Goal: Task Accomplishment & Management: Manage account settings

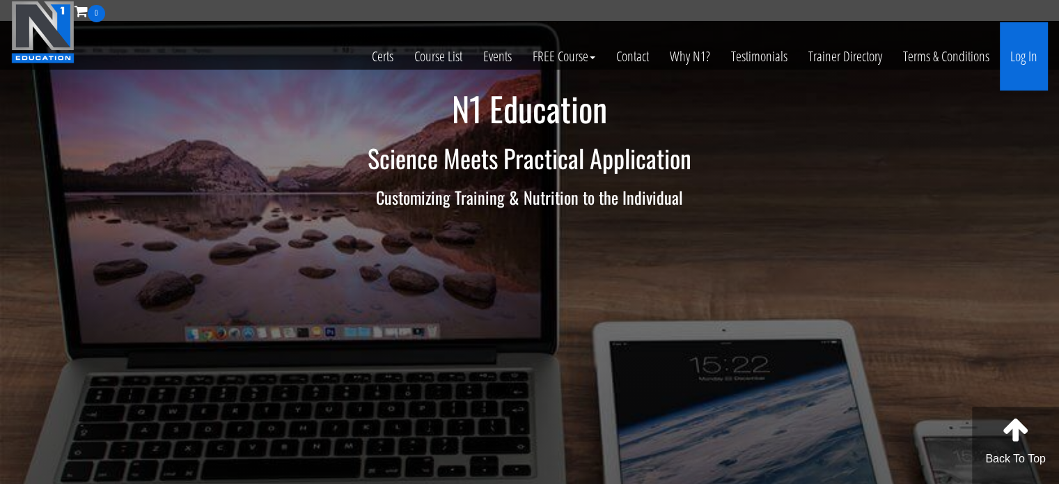
click at [1016, 56] on link "Log In" at bounding box center [1024, 56] width 48 height 68
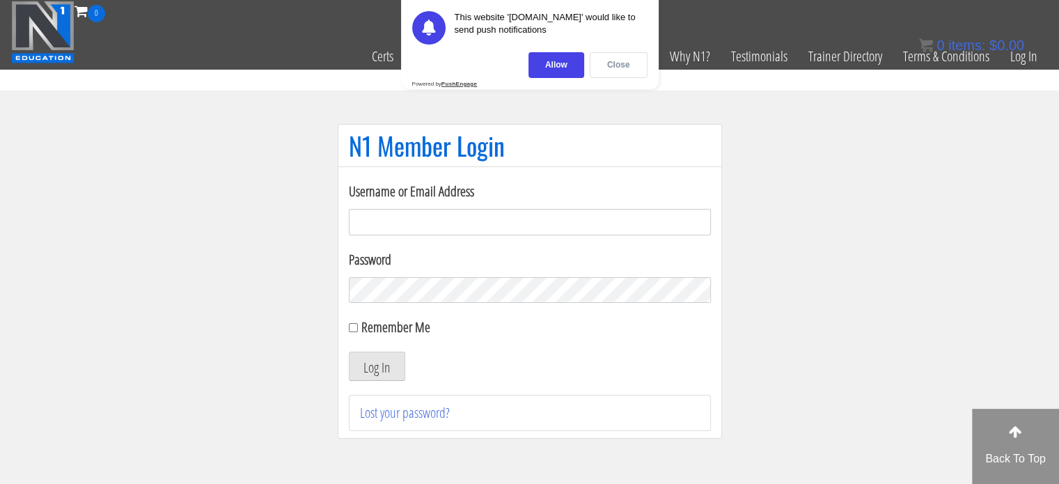
click at [631, 54] on div "Close" at bounding box center [619, 65] width 58 height 26
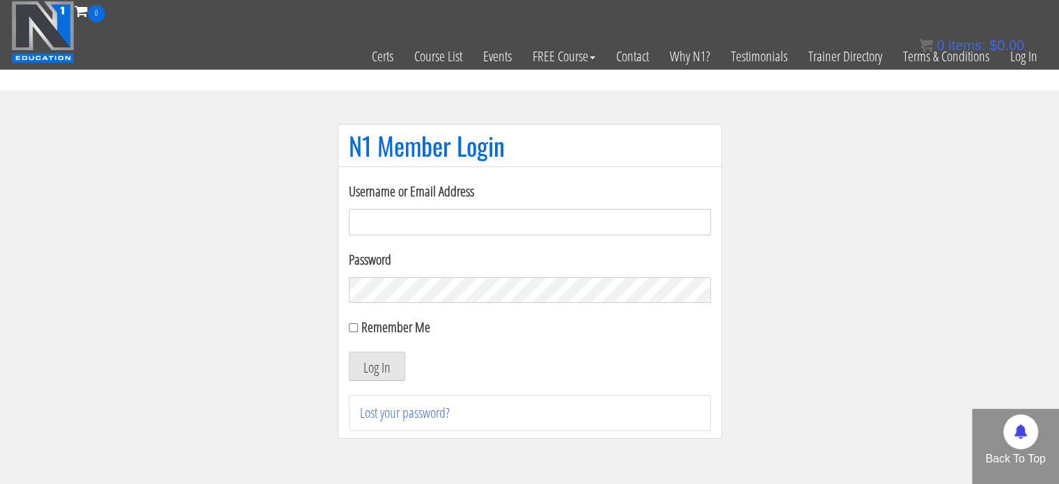
click at [386, 219] on input "Username or Email Address" at bounding box center [530, 222] width 362 height 26
type input "velolovegirl@gmail.com"
click at [365, 364] on button "Log In" at bounding box center [377, 366] width 56 height 29
click at [350, 325] on input "Remember Me" at bounding box center [353, 327] width 9 height 9
checkbox input "true"
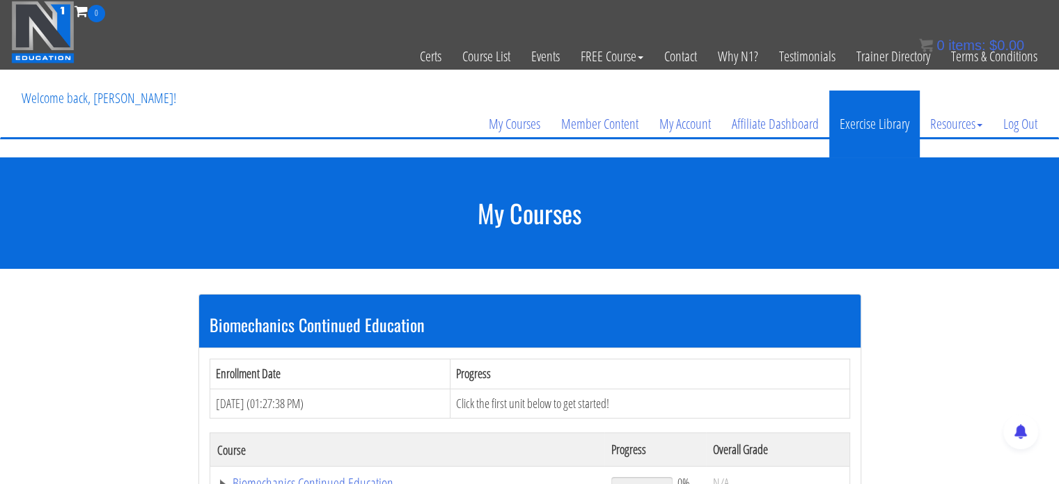
click at [863, 127] on link "Exercise Library" at bounding box center [874, 124] width 91 height 67
